Goal: Entertainment & Leisure: Consume media (video, audio)

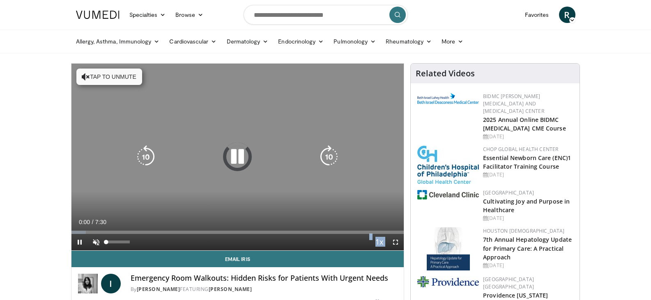
drag, startPoint x: 164, startPoint y: 172, endPoint x: 95, endPoint y: 240, distance: 97.3
click at [95, 240] on video-js "**********" at bounding box center [237, 157] width 333 height 187
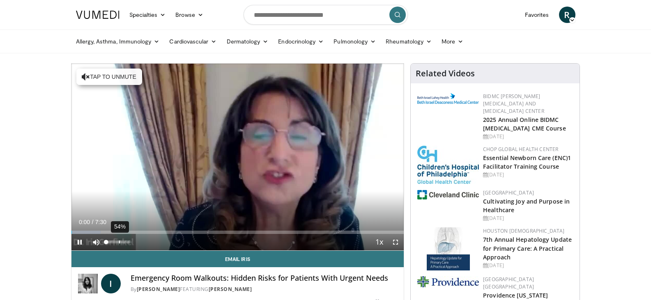
click at [119, 239] on div "54%" at bounding box center [118, 242] width 29 height 16
click at [106, 241] on div "Volume Level" at bounding box center [106, 242] width 0 height 3
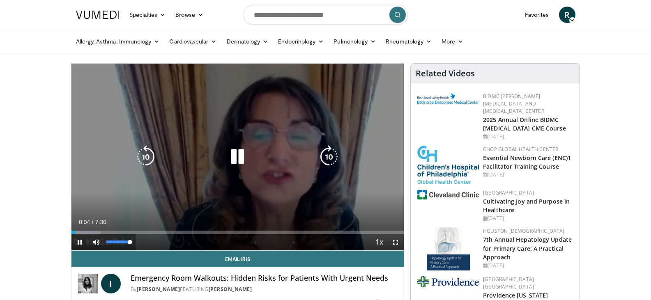
drag, startPoint x: 106, startPoint y: 241, endPoint x: 163, endPoint y: 223, distance: 59.5
click at [163, 234] on div "Current Time 0:04 / Duration 7:30 Pause Skip Backward Skip Forward Mute 100% Lo…" at bounding box center [237, 242] width 333 height 16
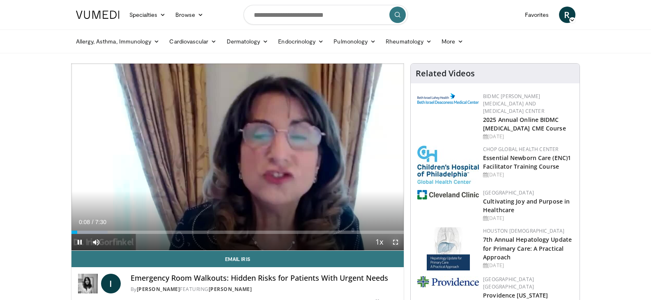
click at [396, 240] on span "Video Player" at bounding box center [395, 242] width 16 height 16
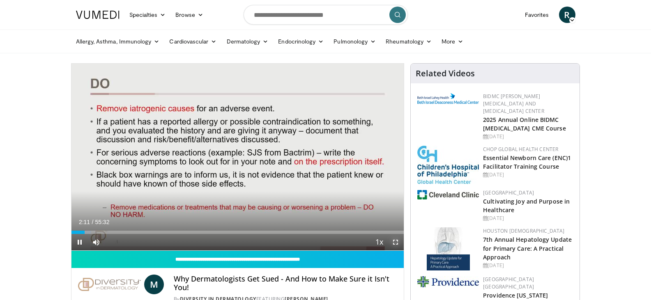
click at [392, 240] on span "Video Player" at bounding box center [395, 242] width 16 height 16
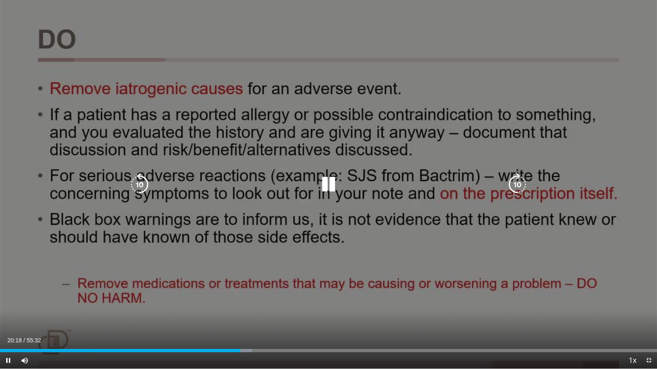
click at [329, 191] on icon "Video Player" at bounding box center [328, 184] width 23 height 23
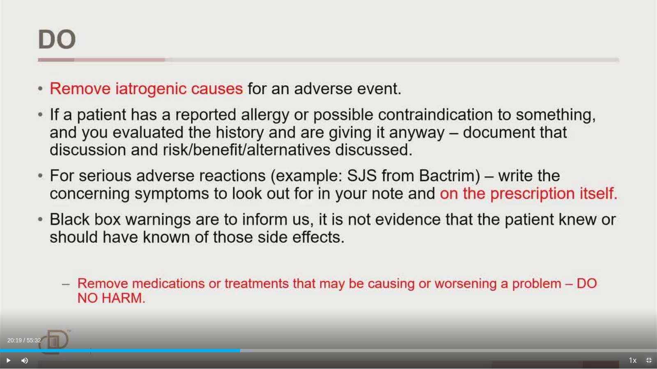
click at [648, 300] on span "Video Player" at bounding box center [648, 361] width 16 height 16
